Goal: Find contact information: Find contact information

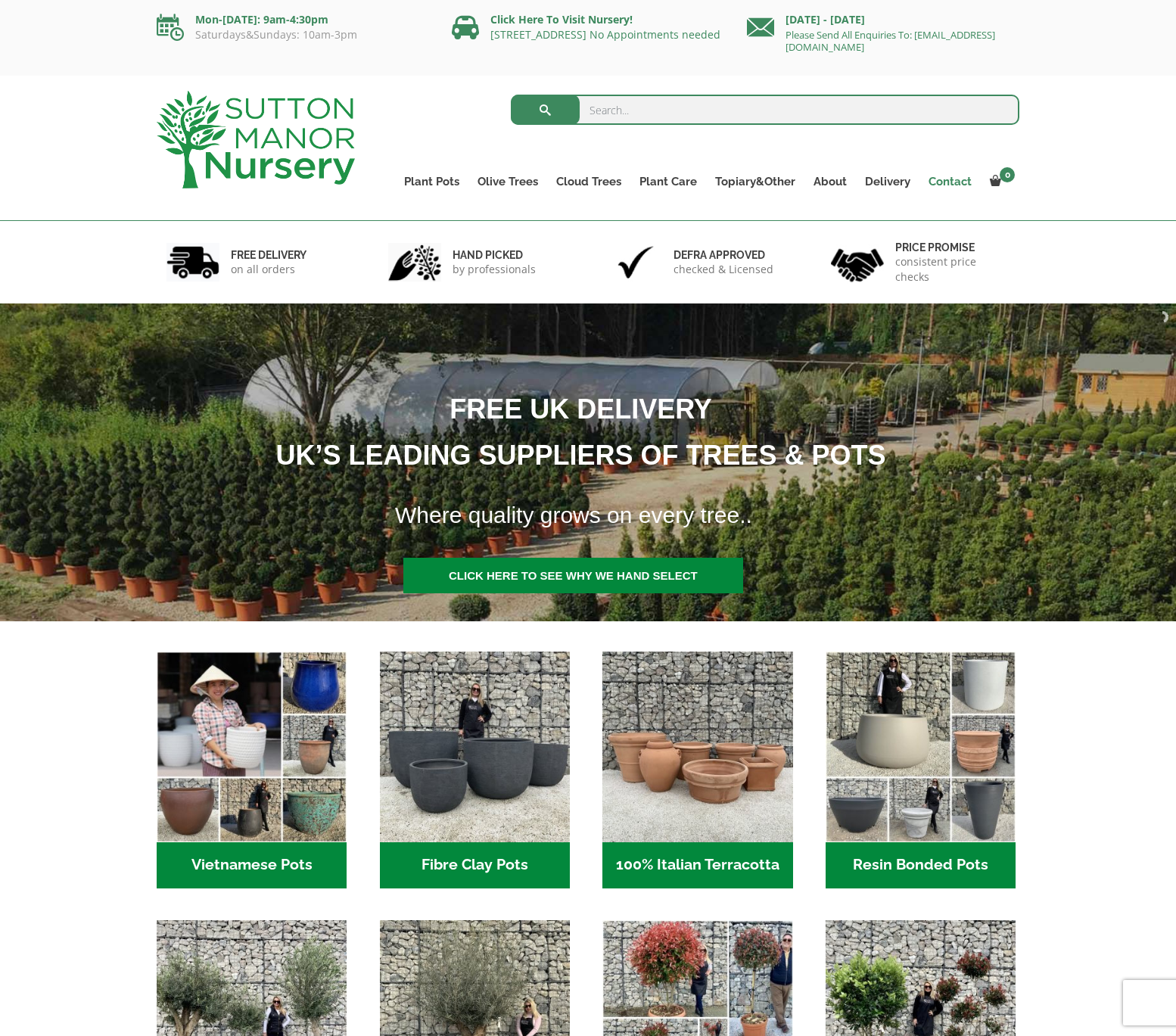
click at [949, 186] on link "Contact" at bounding box center [950, 181] width 61 height 21
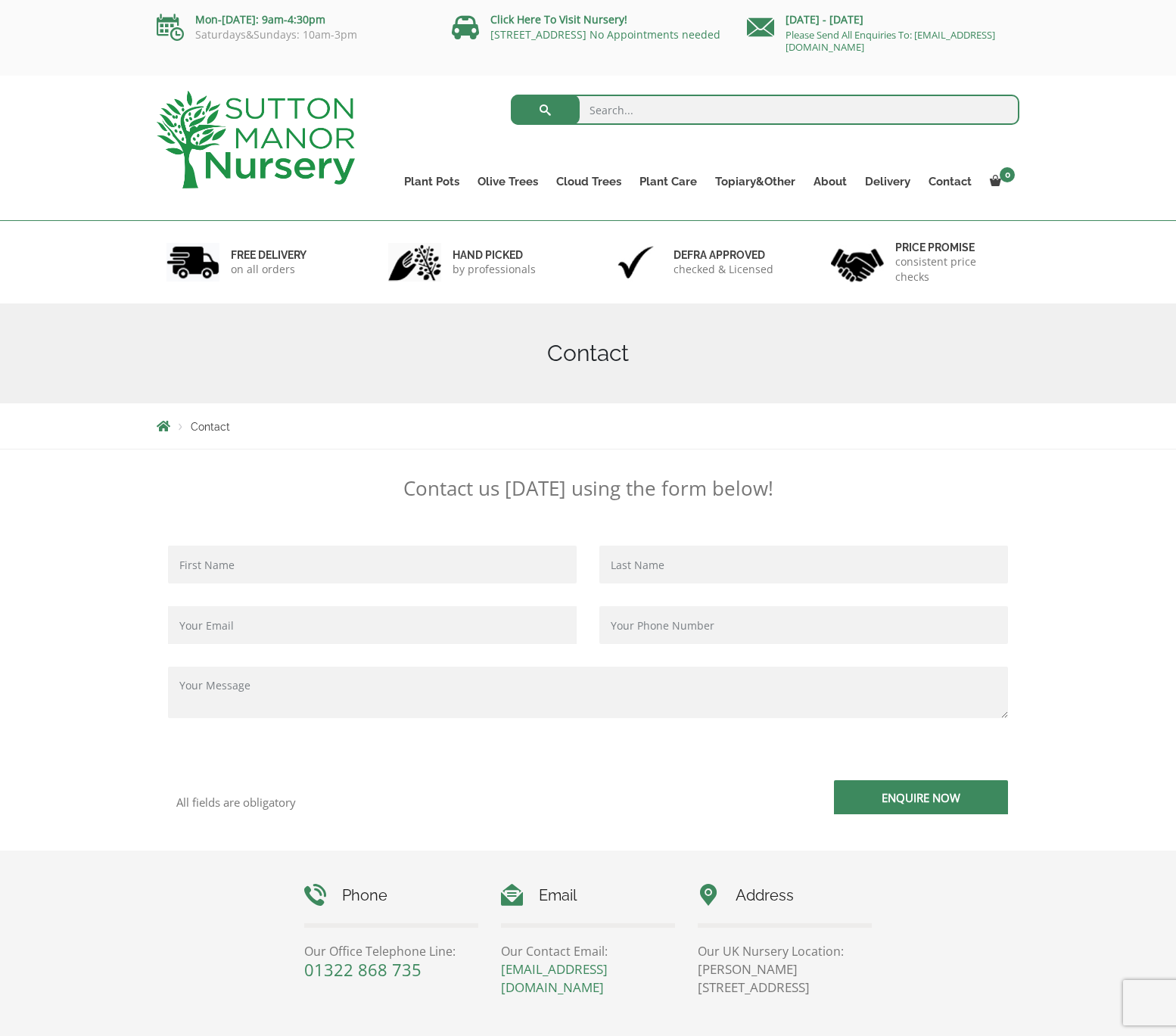
scroll to position [3, 0]
